Goal: Task Accomplishment & Management: Manage account settings

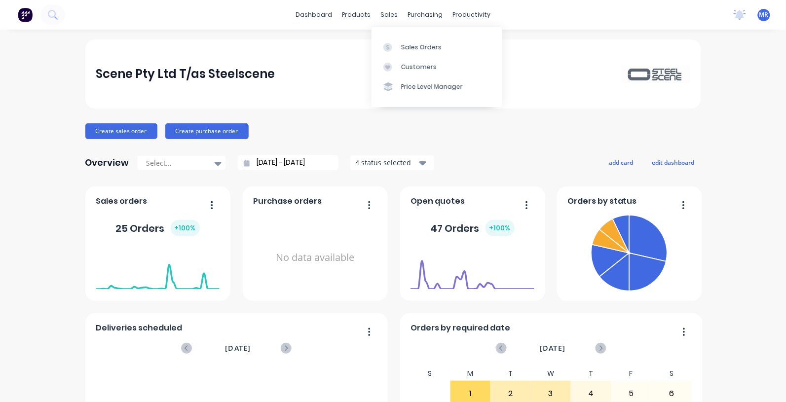
click at [414, 48] on div "Sales Orders" at bounding box center [421, 47] width 40 height 9
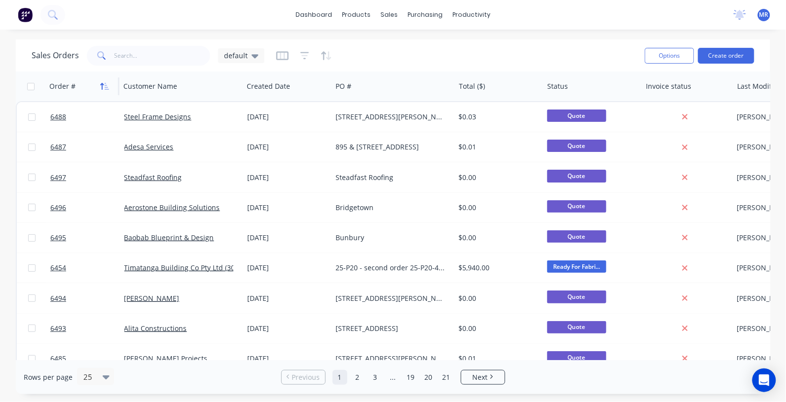
click at [104, 85] on icon "button" at bounding box center [104, 86] width 9 height 8
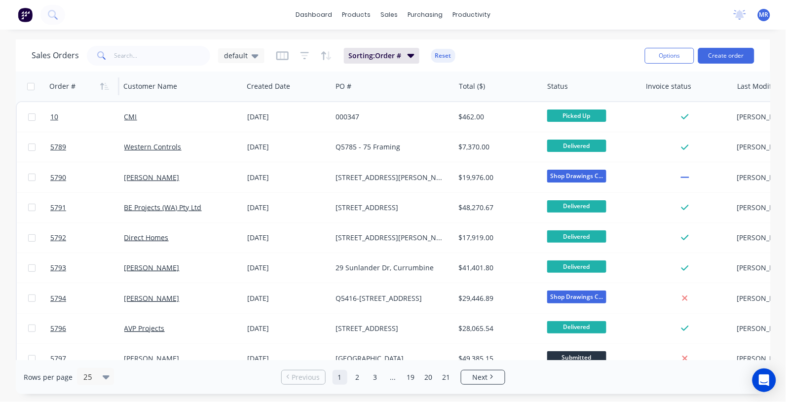
click at [104, 85] on icon "button" at bounding box center [104, 86] width 9 height 8
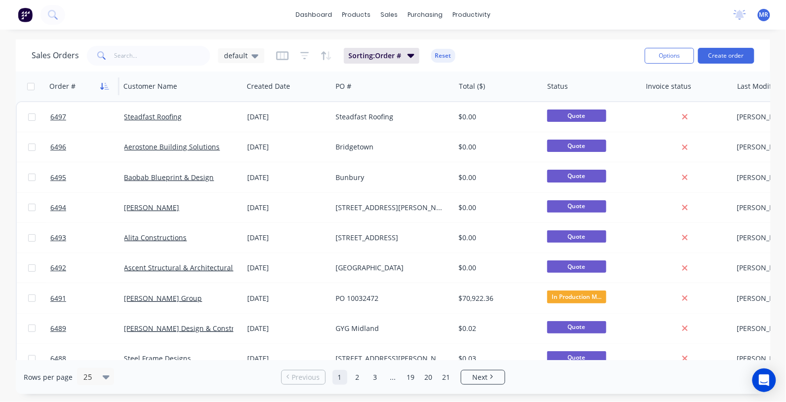
click at [102, 90] on button "button" at bounding box center [104, 86] width 15 height 15
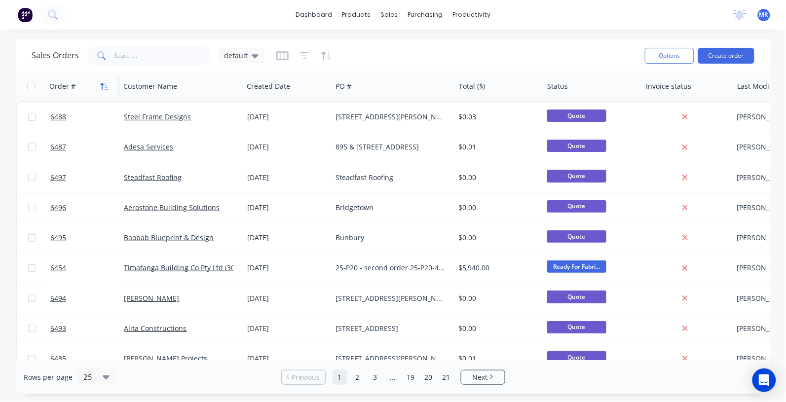
click at [104, 87] on icon "button" at bounding box center [104, 86] width 9 height 8
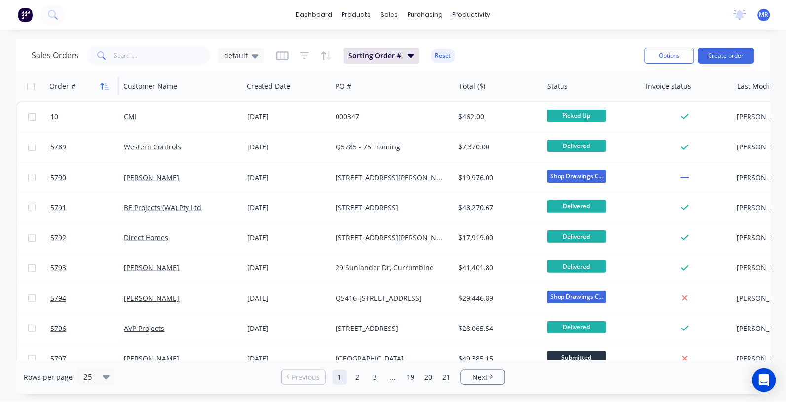
click at [105, 87] on icon "button" at bounding box center [107, 86] width 4 height 7
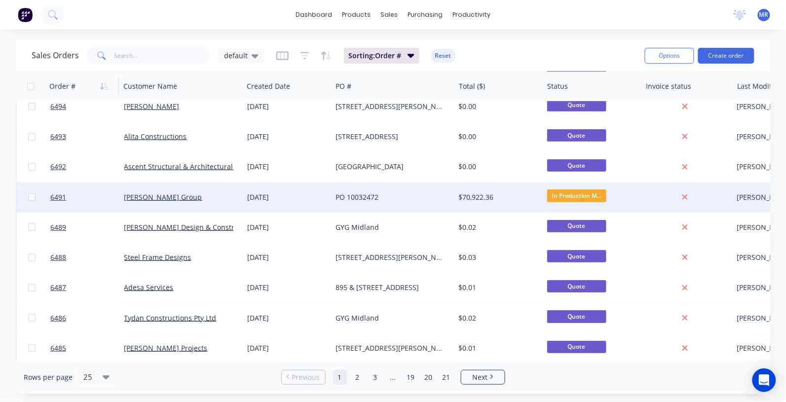
scroll to position [123, 0]
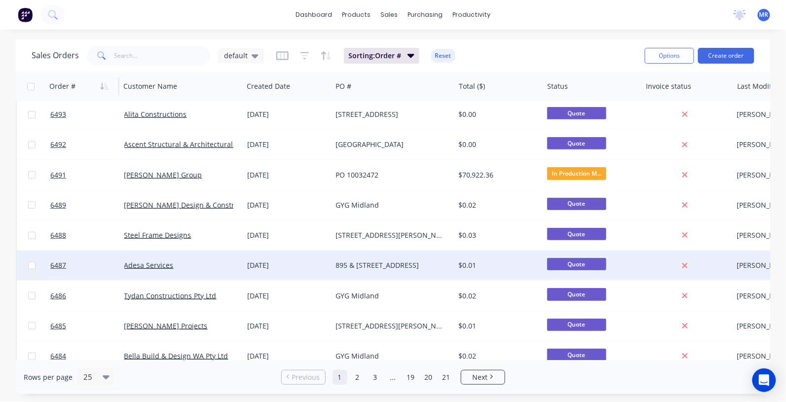
click at [375, 270] on div "895 & [STREET_ADDRESS]" at bounding box center [392, 266] width 123 height 30
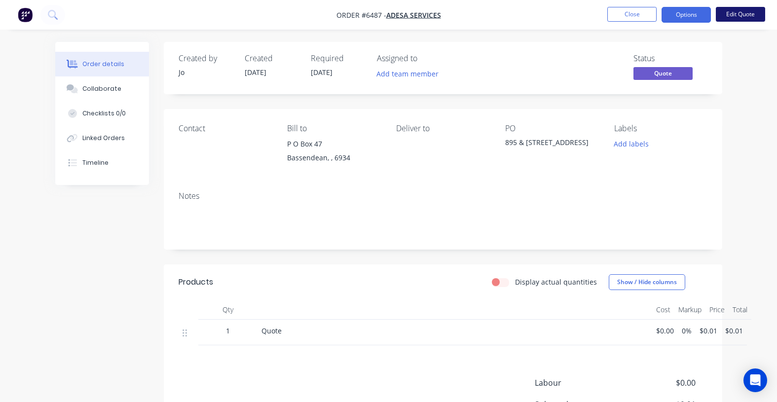
click at [736, 15] on button "Edit Quote" at bounding box center [740, 14] width 49 height 15
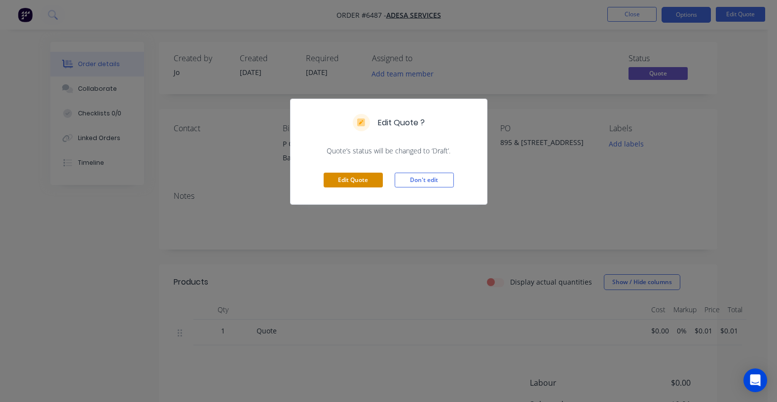
click at [353, 179] on button "Edit Quote" at bounding box center [353, 180] width 59 height 15
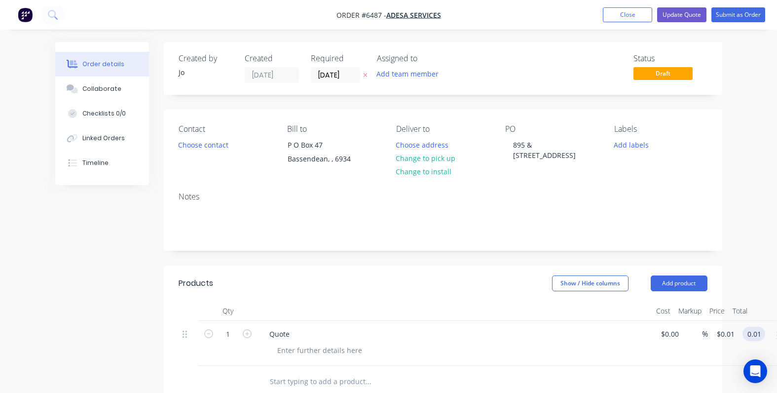
click at [758, 333] on input "0.01" at bounding box center [755, 334] width 19 height 14
type input "9000"
type input "$9,000.00"
click at [528, 258] on div "Created by Jo Created 27/08/25 Required 28/08/25 Assigned to Add team member St…" at bounding box center [443, 338] width 558 height 592
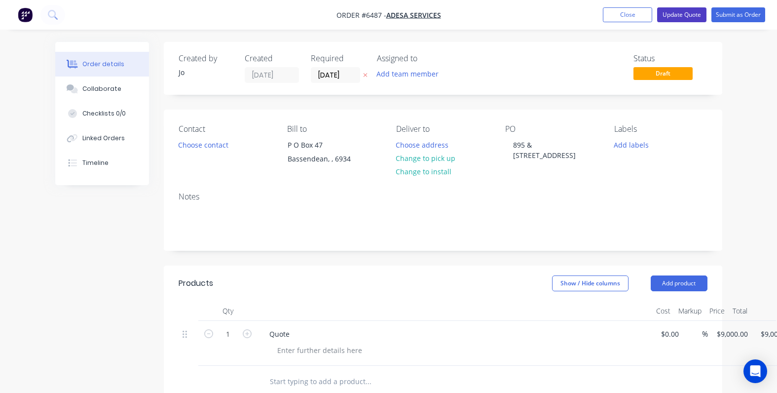
click at [694, 14] on button "Update Quote" at bounding box center [681, 14] width 49 height 15
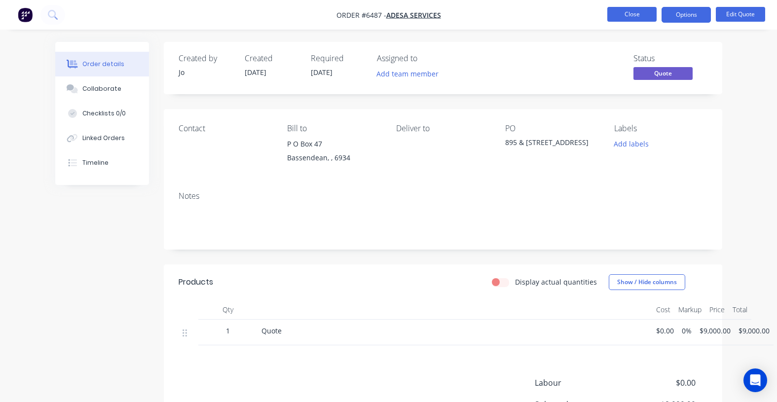
click at [633, 15] on button "Close" at bounding box center [631, 14] width 49 height 15
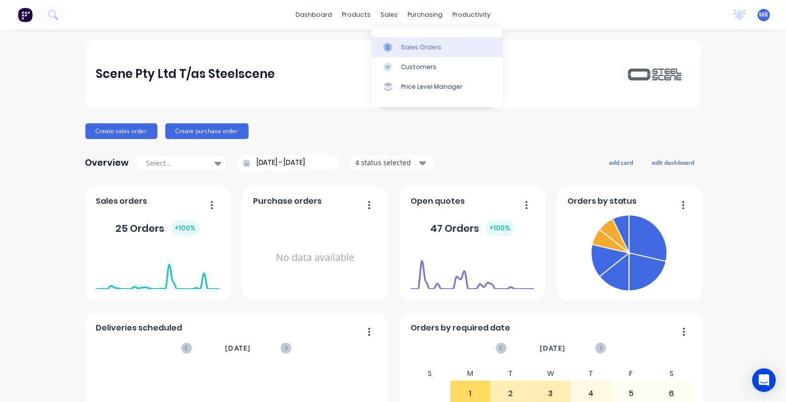
click at [415, 53] on link "Sales Orders" at bounding box center [436, 47] width 131 height 20
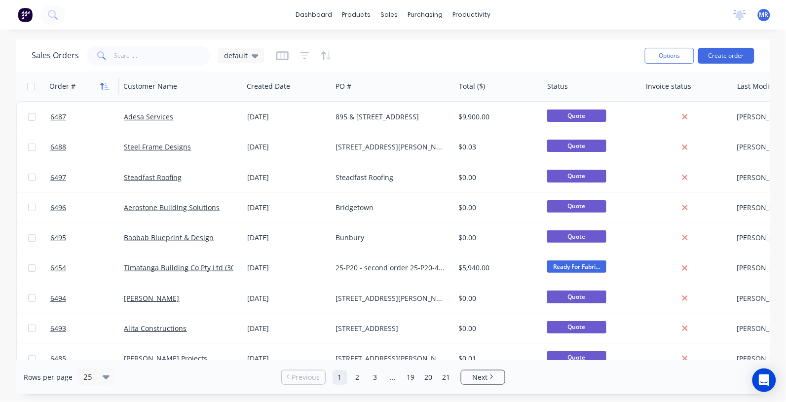
click at [101, 82] on icon "button" at bounding box center [104, 86] width 9 height 8
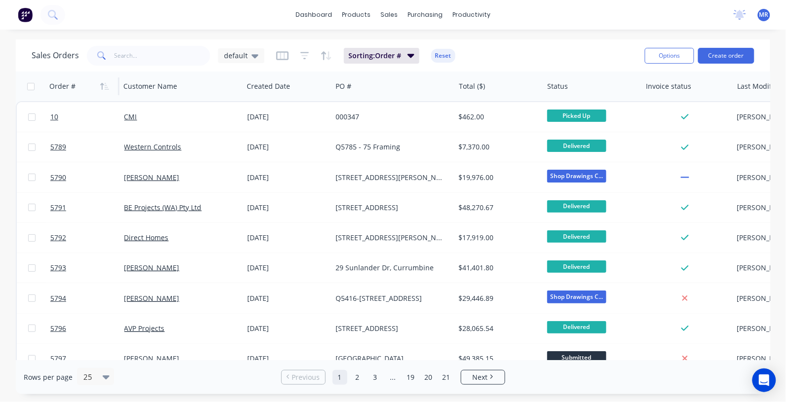
click at [101, 82] on icon "button" at bounding box center [104, 86] width 9 height 8
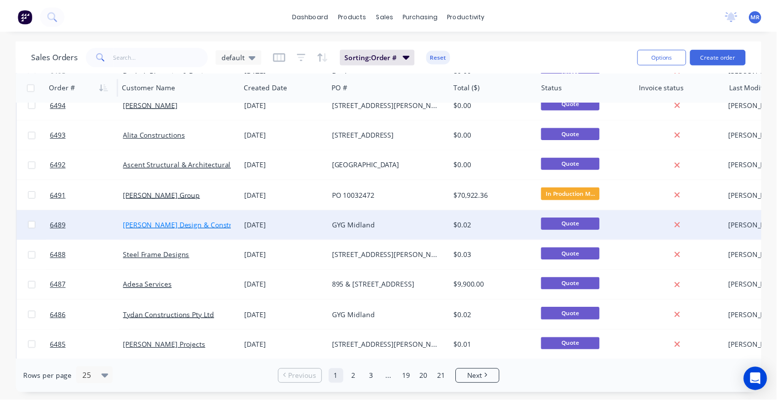
scroll to position [123, 0]
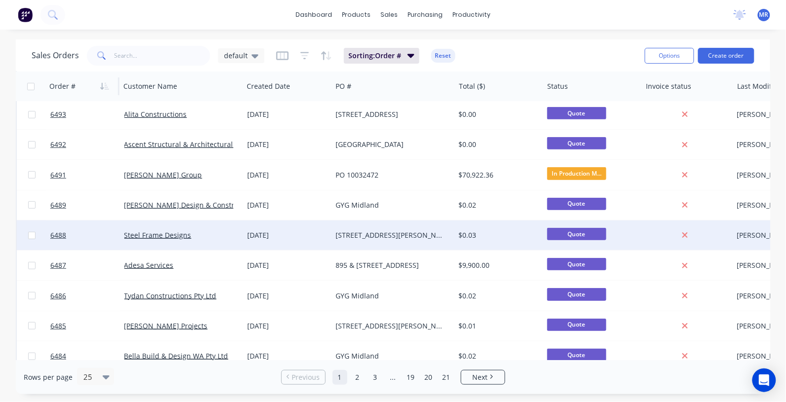
click at [398, 234] on div "[STREET_ADDRESS][PERSON_NAME]" at bounding box center [390, 235] width 110 height 10
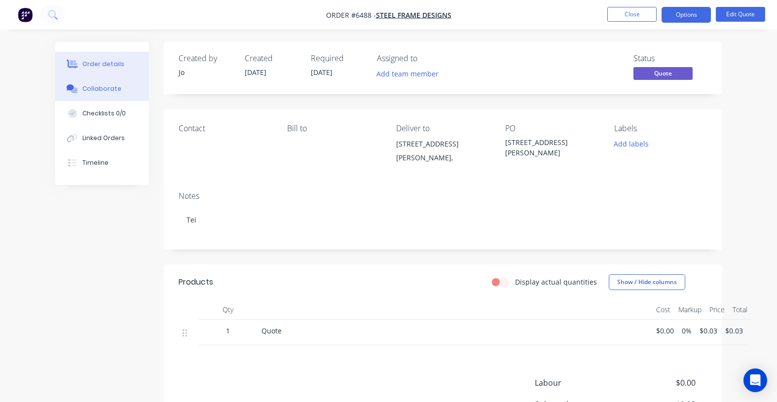
drag, startPoint x: 90, startPoint y: 89, endPoint x: 101, endPoint y: 100, distance: 15.0
click at [90, 90] on div "Collaborate" at bounding box center [101, 88] width 39 height 9
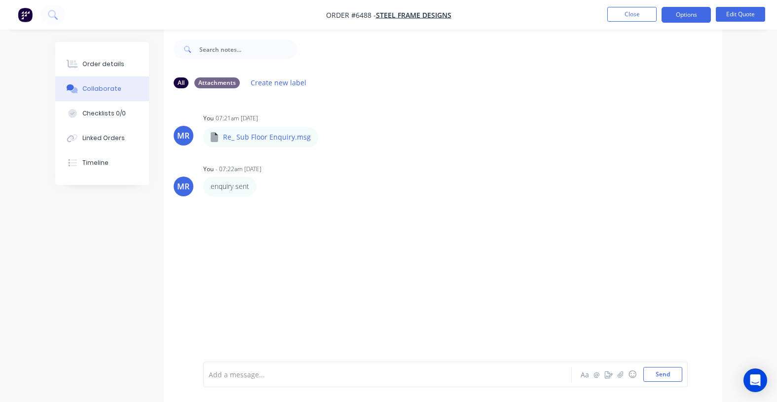
scroll to position [15, 0]
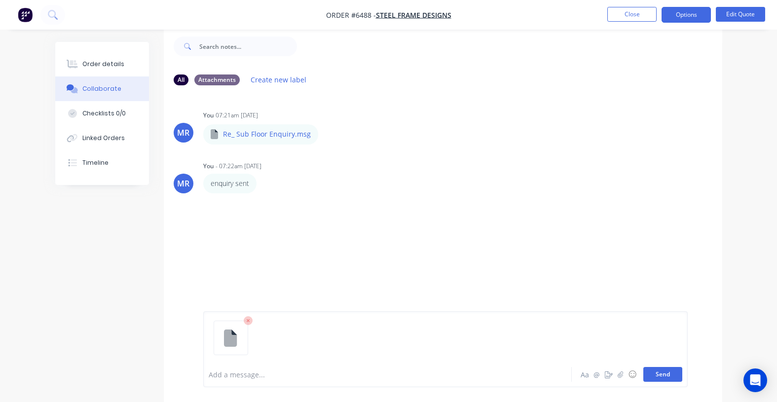
click at [659, 381] on button "Send" at bounding box center [662, 374] width 39 height 15
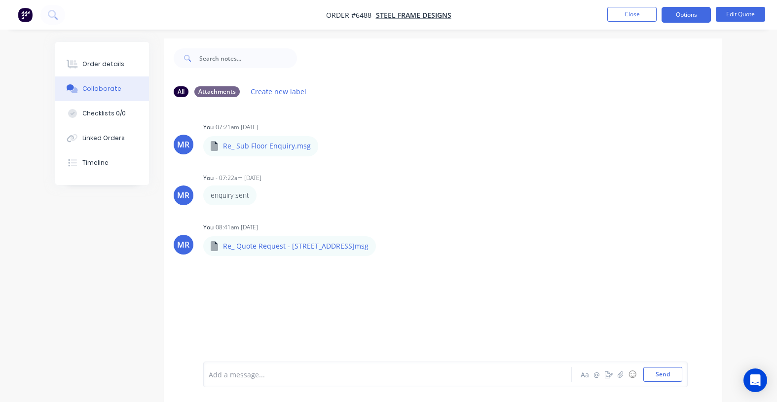
scroll to position [0, 0]
